Goal: Task Accomplishment & Management: Manage account settings

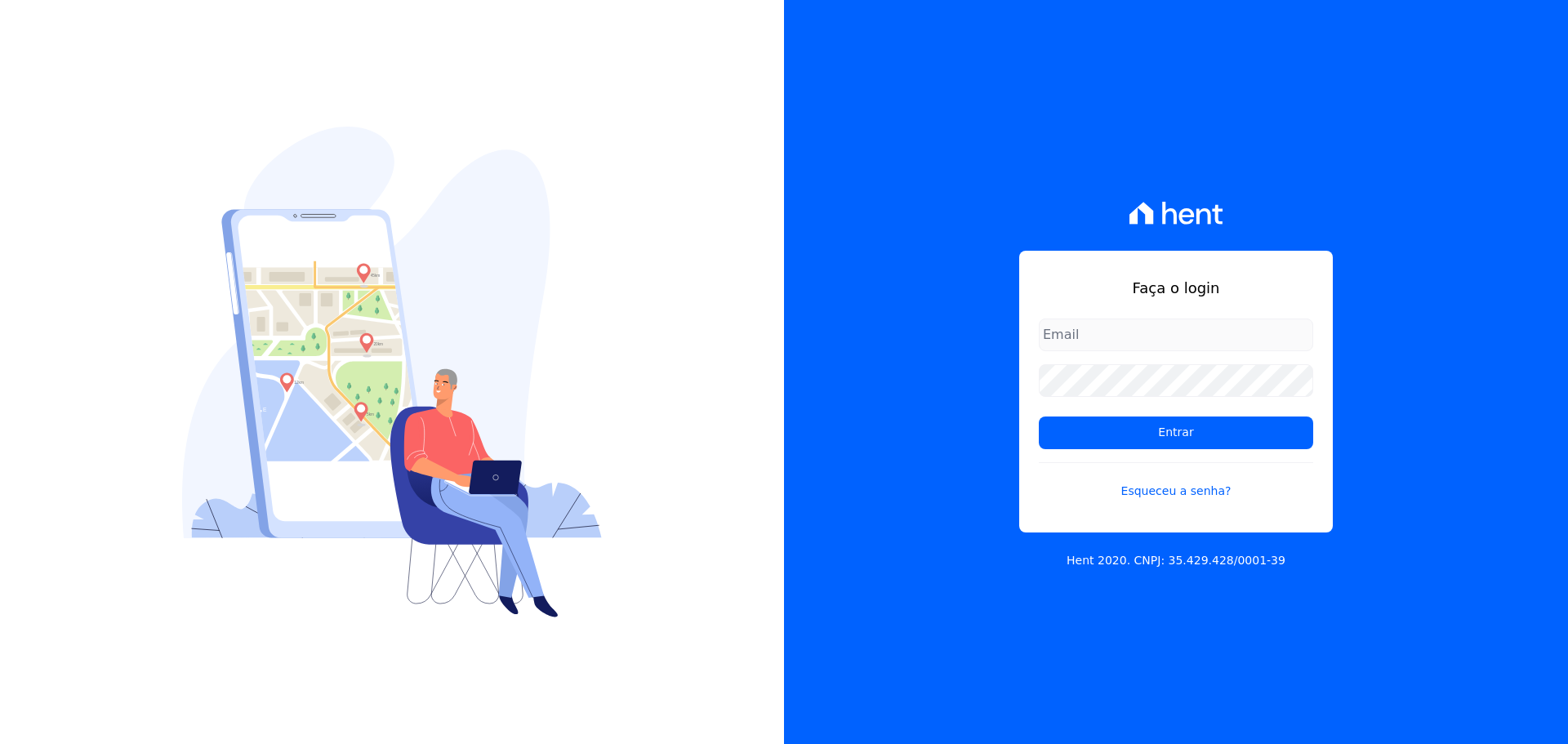
click at [1071, 316] on div "Faça o login Entrar Esqueceu a senha?" at bounding box center [1176, 391] width 314 height 282
click at [1080, 334] on input "email" at bounding box center [1177, 335] width 275 height 33
click at [1187, 330] on input "email" at bounding box center [1177, 335] width 275 height 33
type input "[PERSON_NAME][EMAIL_ADDRESS][DOMAIN_NAME]"
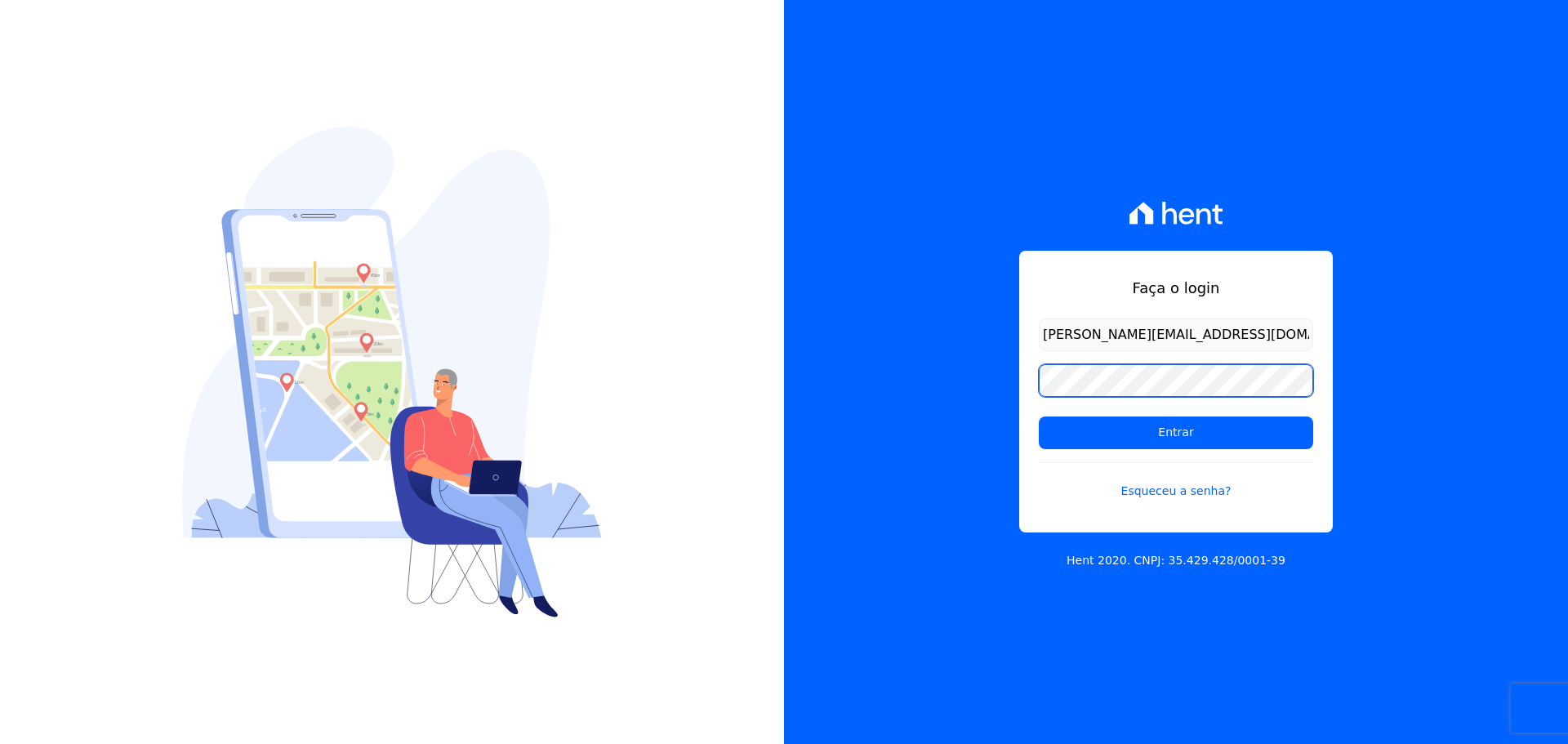
click at [1039, 416] on input "Entrar" at bounding box center [1177, 432] width 275 height 33
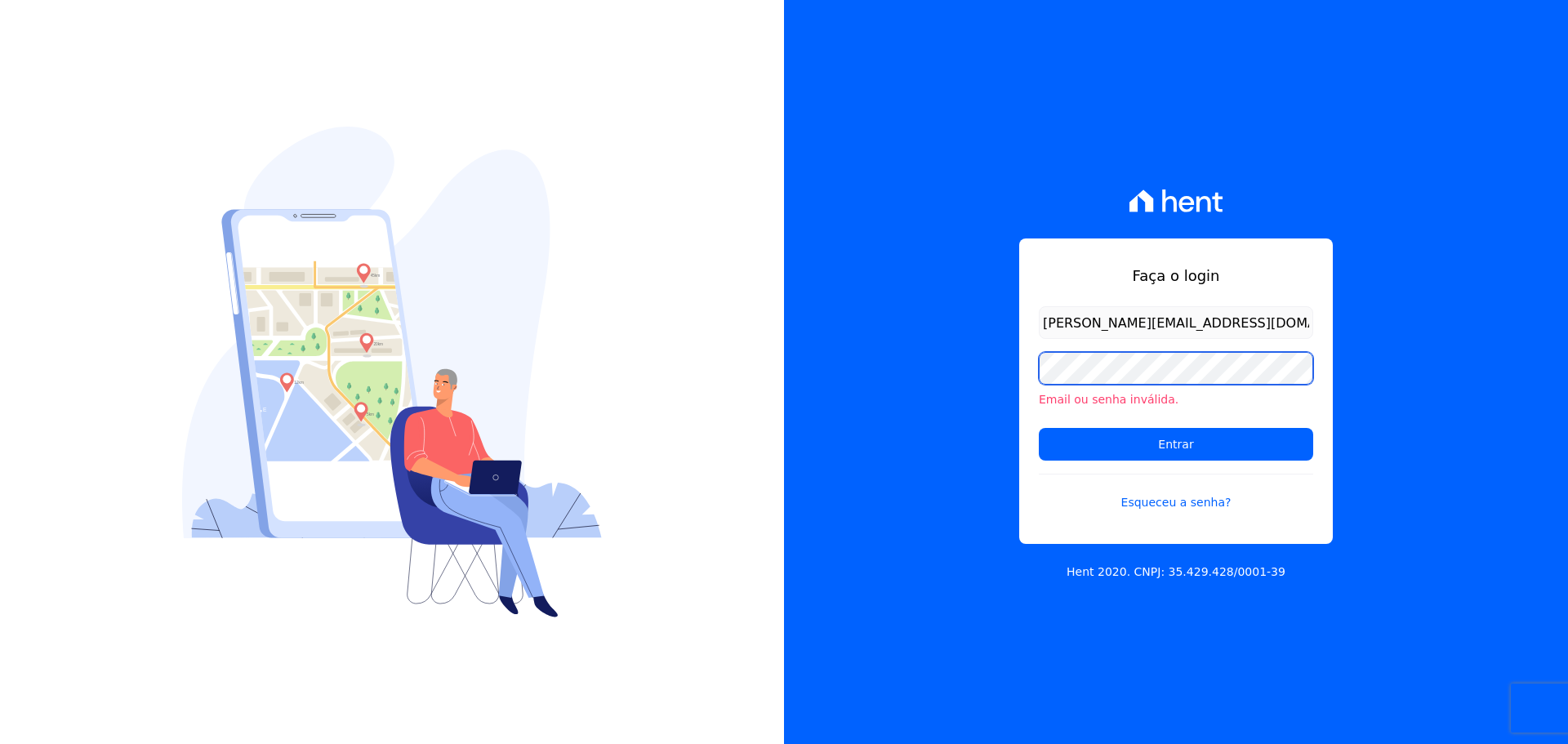
click at [1039, 428] on input "Entrar" at bounding box center [1177, 444] width 275 height 33
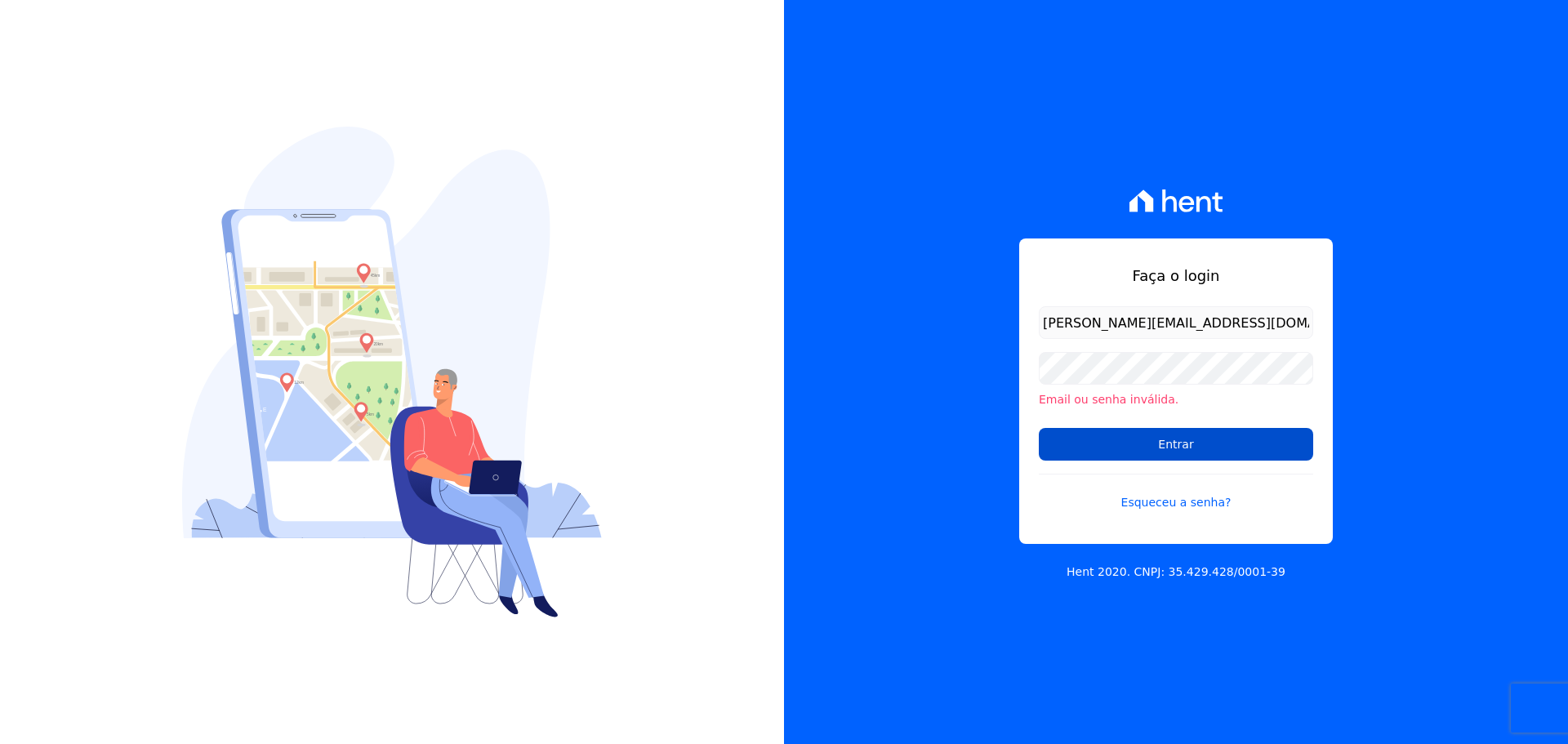
click at [1128, 441] on input "Entrar" at bounding box center [1177, 444] width 275 height 33
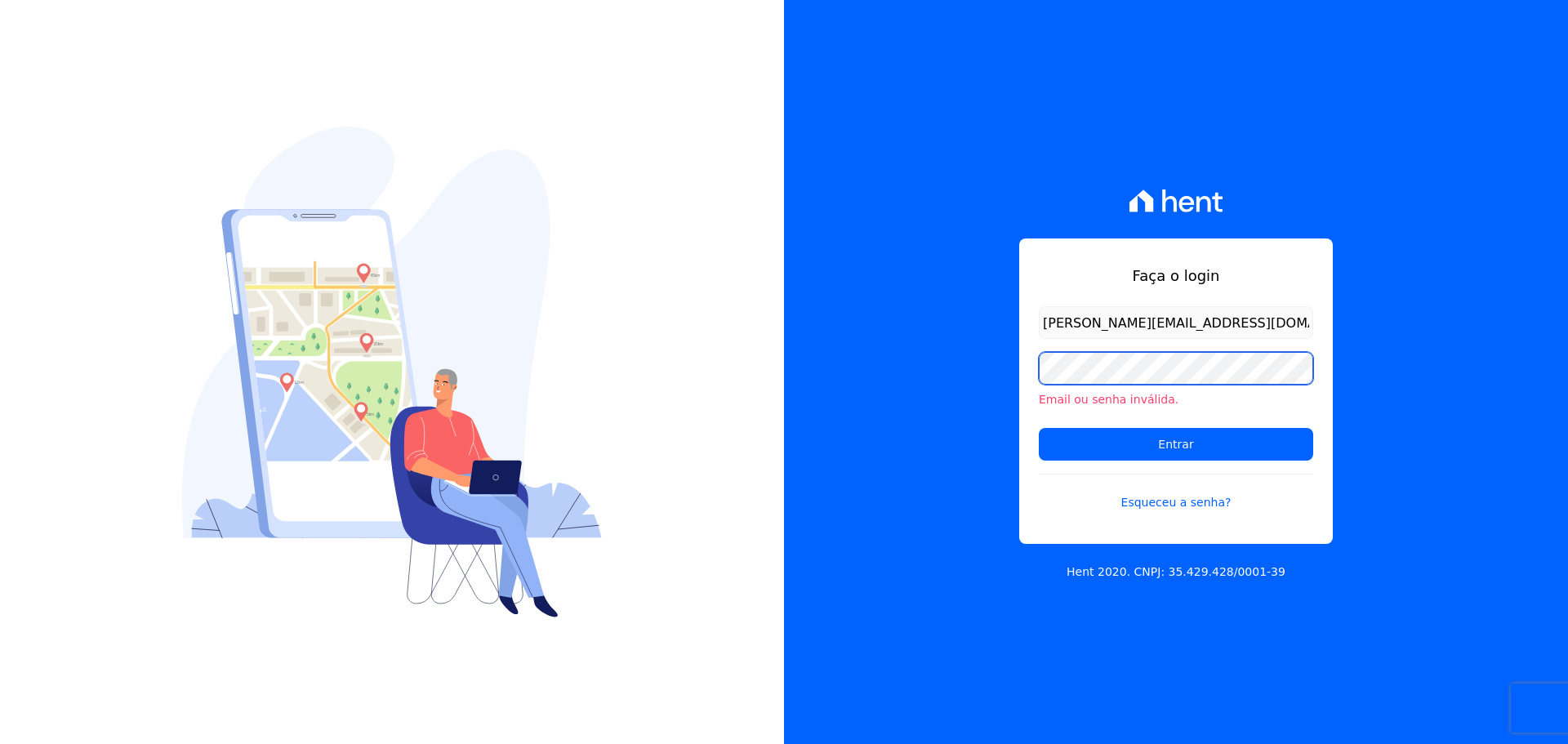
click at [1039, 428] on input "Entrar" at bounding box center [1177, 444] width 275 height 33
click at [1120, 384] on div "Email ou senha inválida." at bounding box center [1177, 380] width 275 height 57
click at [1039, 428] on input "Entrar" at bounding box center [1177, 444] width 275 height 33
